Goal: Information Seeking & Learning: Learn about a topic

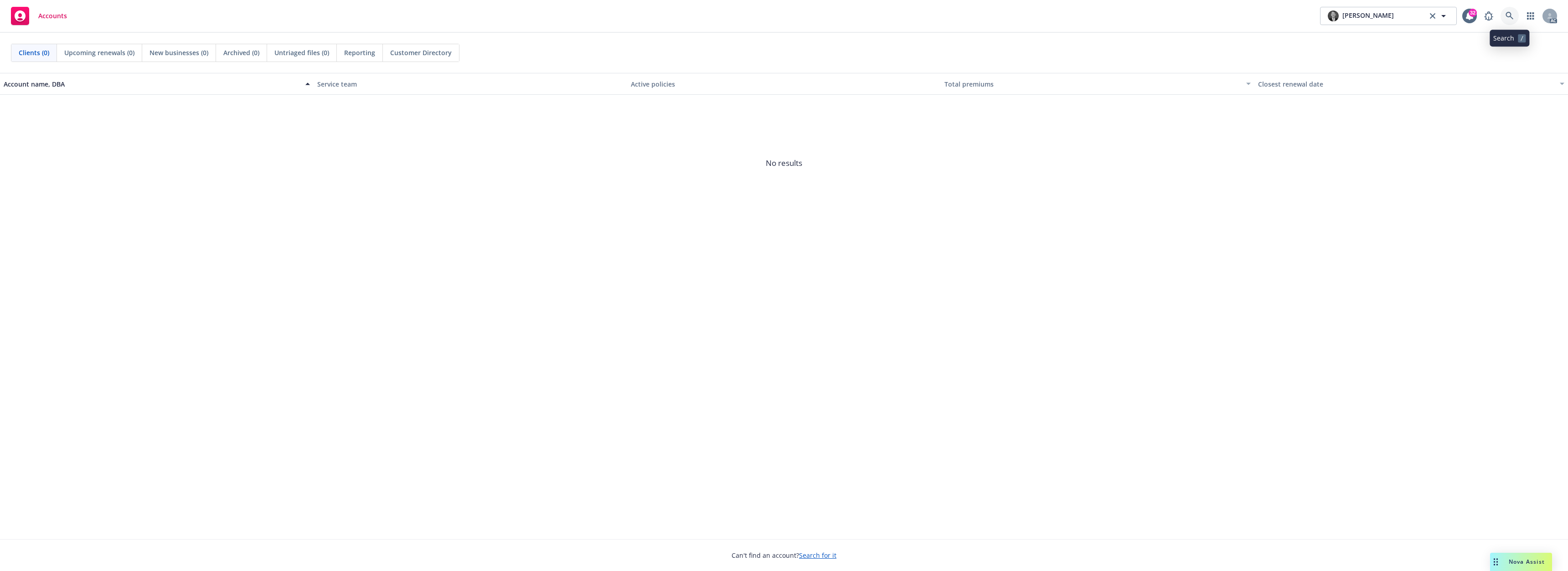
click at [1507, 17] on icon at bounding box center [1510, 15] width 8 height 8
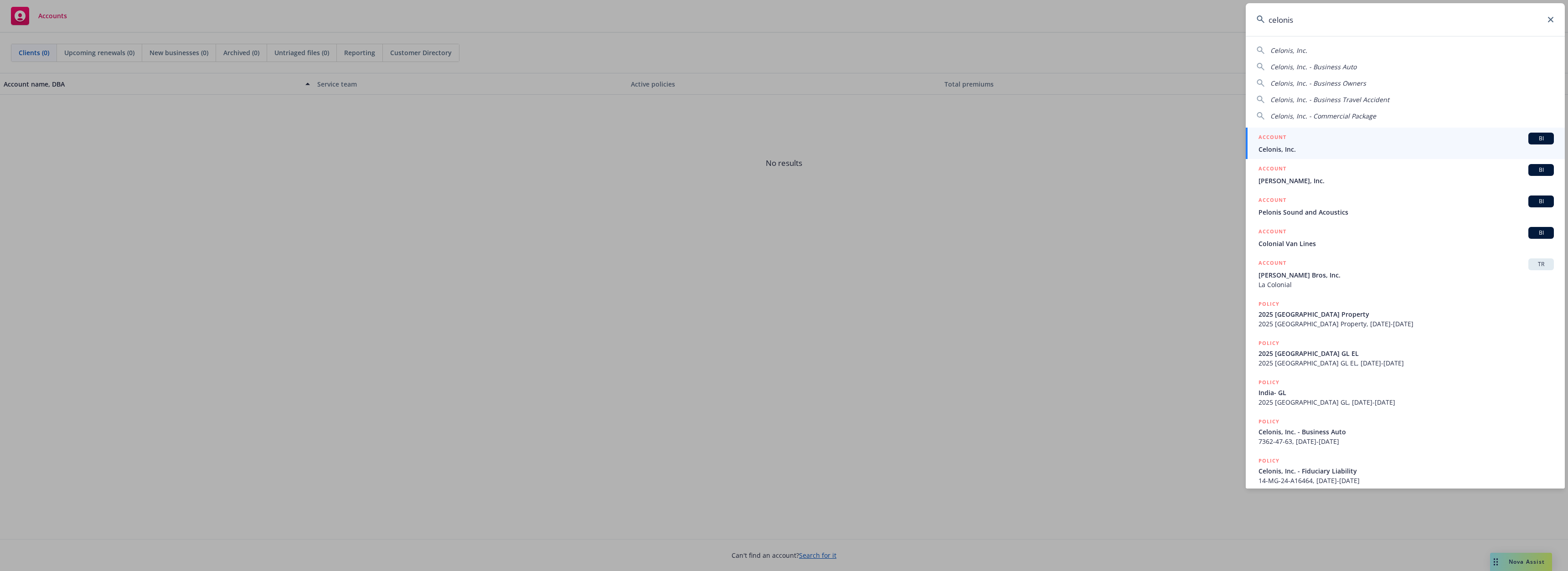
type input "celonis"
click at [1308, 140] on div "ACCOUNT BI" at bounding box center [1405, 138] width 295 height 12
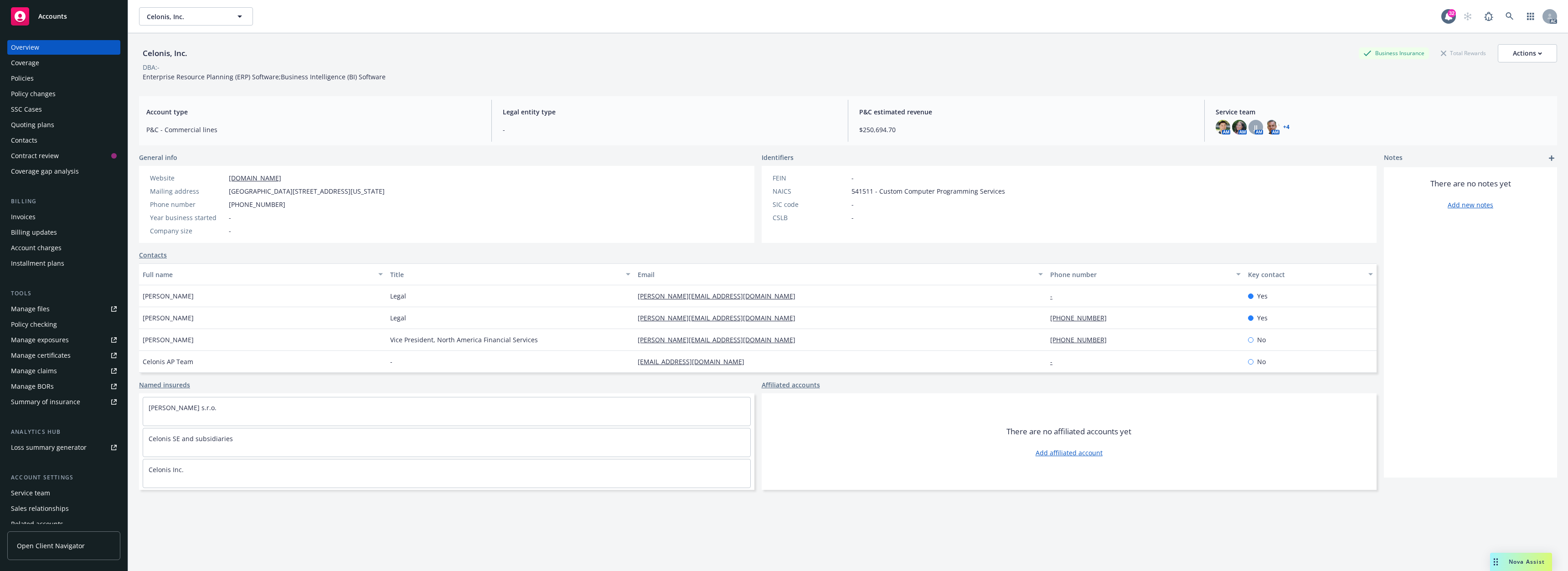
click at [36, 80] on div "Policies" at bounding box center [64, 78] width 106 height 14
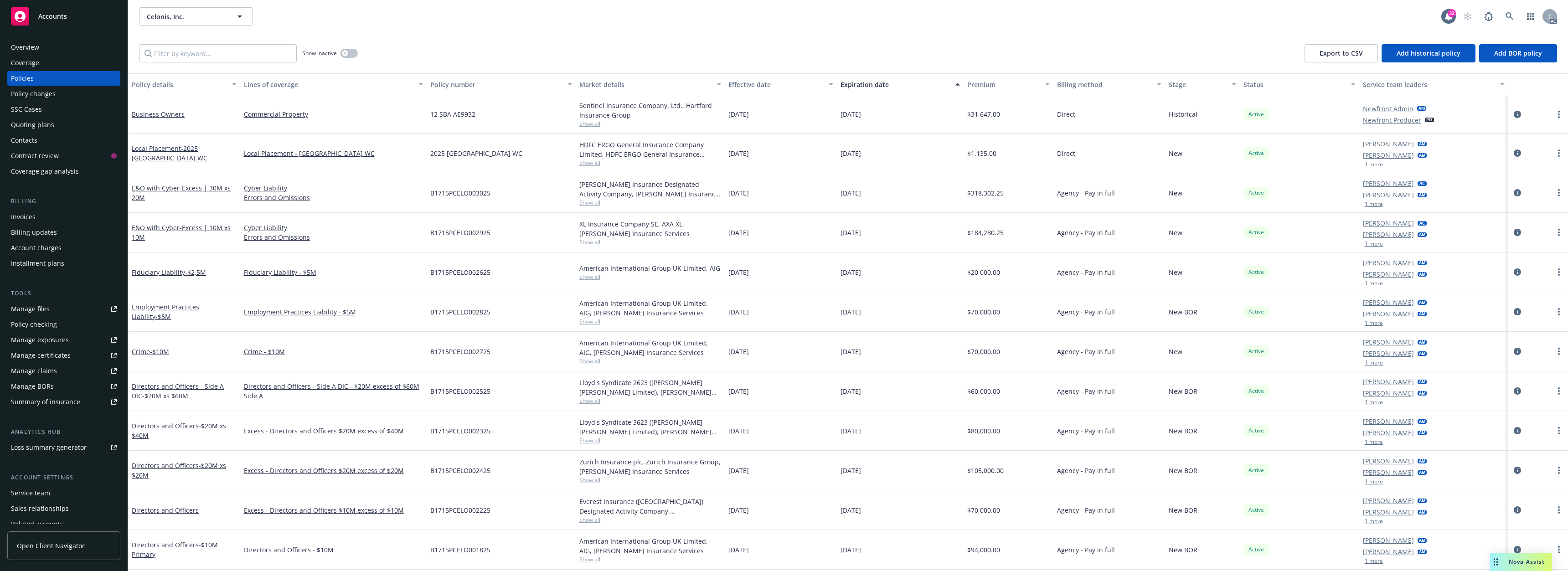
click at [1374, 204] on button "1 more" at bounding box center [1374, 204] width 18 height 5
